Goal: Task Accomplishment & Management: Manage account settings

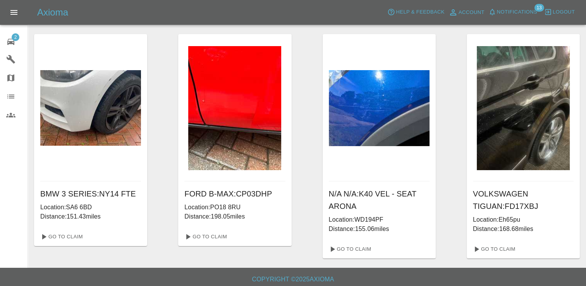
click at [12, 37] on span "2" at bounding box center [16, 37] width 8 height 8
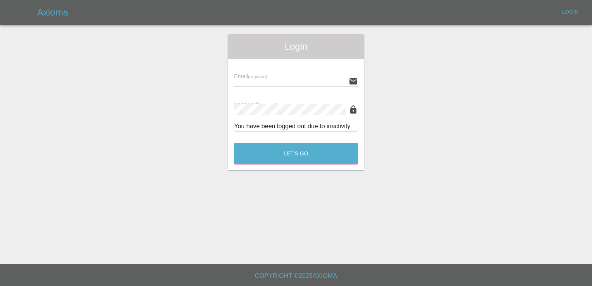
type input "[EMAIL_ADDRESS][DOMAIN_NAME]"
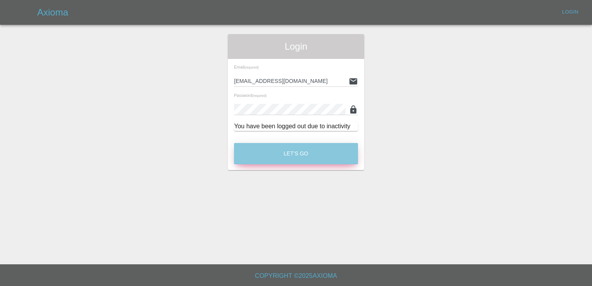
click at [301, 153] on button "Let's Go" at bounding box center [296, 153] width 124 height 21
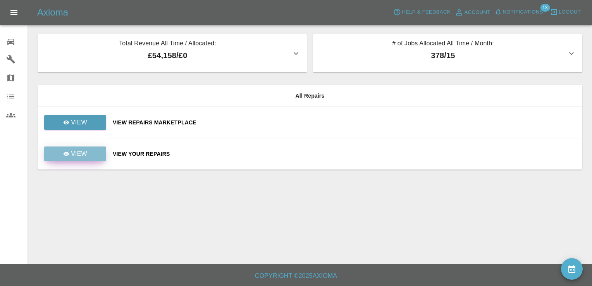
click at [86, 153] on p "View" at bounding box center [79, 153] width 16 height 9
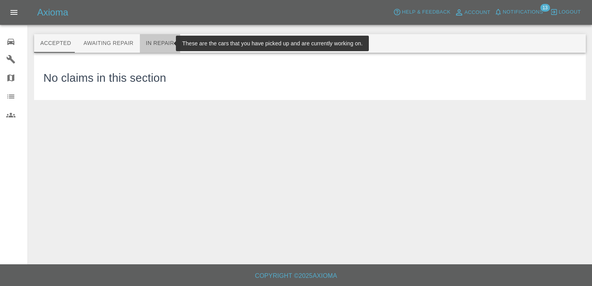
click at [156, 42] on button "In Repair" at bounding box center [160, 43] width 41 height 19
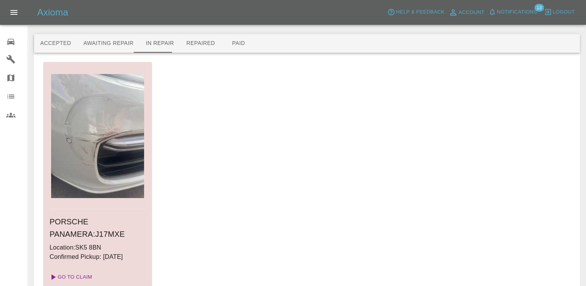
click at [73, 278] on link "Go To Claim" at bounding box center [70, 277] width 48 height 12
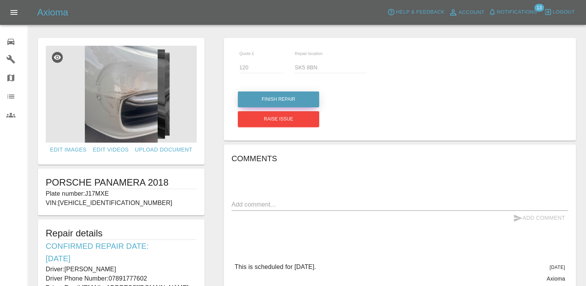
click at [266, 98] on button "Finish Repair" at bounding box center [278, 99] width 81 height 16
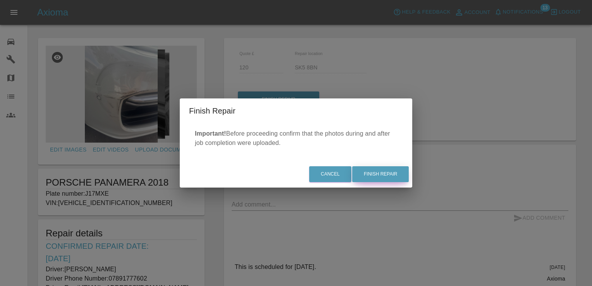
click at [388, 174] on button "Finish Repair" at bounding box center [380, 174] width 57 height 16
click at [72, 151] on div "Finish Repair Important! Before proceeding confirm that the photos during and a…" at bounding box center [296, 143] width 592 height 286
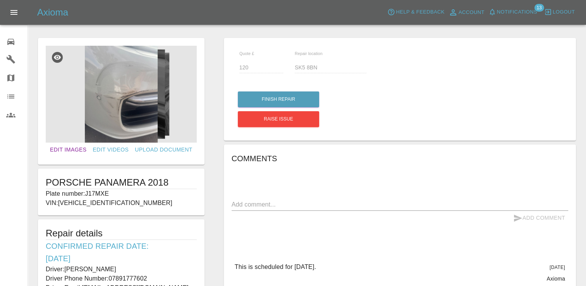
click at [77, 152] on link "Edit Images" at bounding box center [68, 149] width 43 height 14
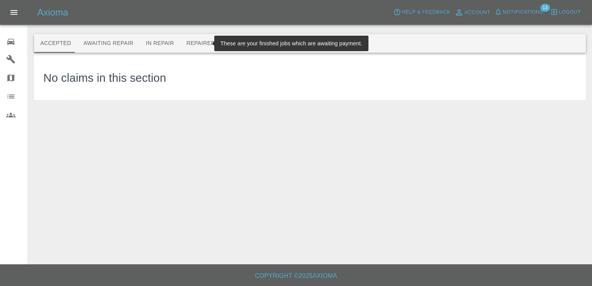
click at [186, 40] on button "Repaired" at bounding box center [200, 43] width 41 height 19
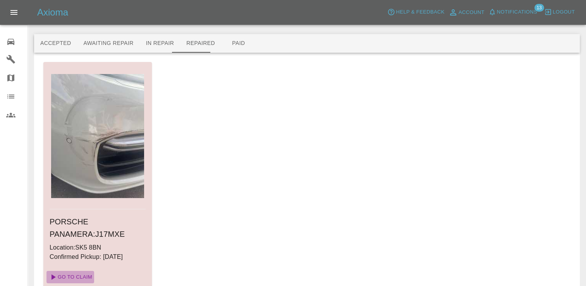
click at [74, 277] on link "Go To Claim" at bounding box center [70, 277] width 48 height 12
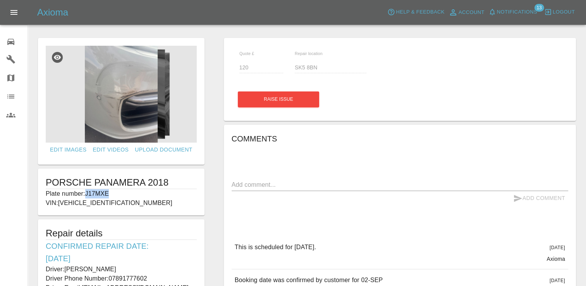
drag, startPoint x: 114, startPoint y: 192, endPoint x: 86, endPoint y: 195, distance: 28.8
click at [86, 195] on p "Plate number: J17MXE" at bounding box center [121, 193] width 151 height 9
copy p "J17MXE"
click at [79, 150] on link "Edit Images" at bounding box center [68, 149] width 43 height 14
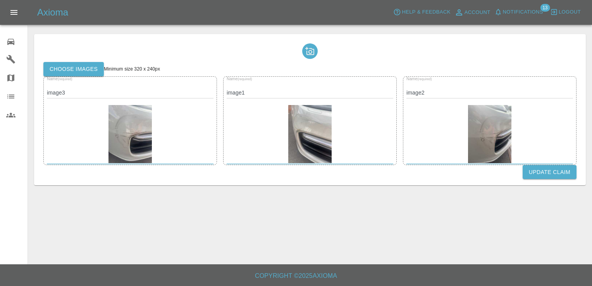
click at [71, 69] on label "Choose images" at bounding box center [73, 69] width 60 height 14
click at [0, 0] on input "Choose images" at bounding box center [0, 0] width 0 height 0
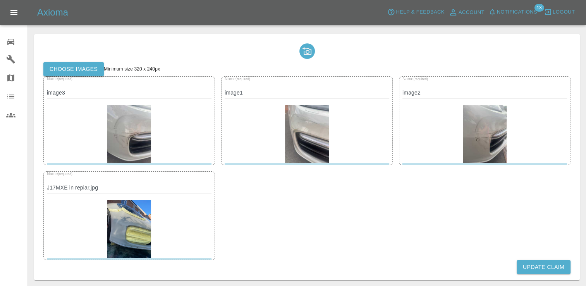
click at [71, 70] on label "Choose images" at bounding box center [73, 69] width 60 height 14
click at [0, 0] on input "Choose images" at bounding box center [0, 0] width 0 height 0
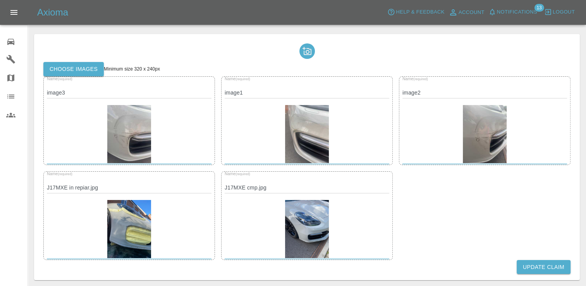
click at [70, 67] on label "Choose images" at bounding box center [73, 69] width 60 height 14
click at [0, 0] on input "Choose images" at bounding box center [0, 0] width 0 height 0
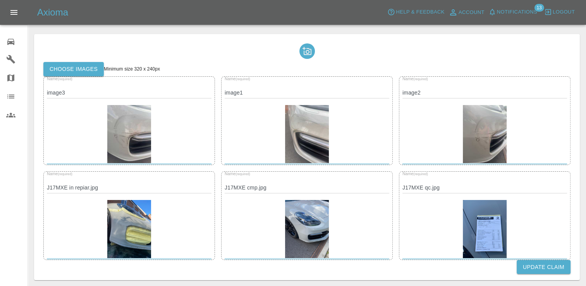
click at [544, 266] on button "Update Claim" at bounding box center [543, 267] width 54 height 14
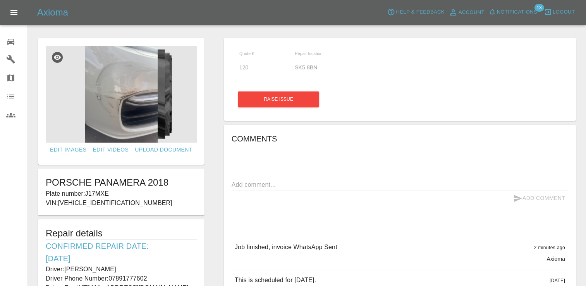
click at [14, 36] on div "0" at bounding box center [17, 40] width 22 height 11
